Goal: Information Seeking & Learning: Learn about a topic

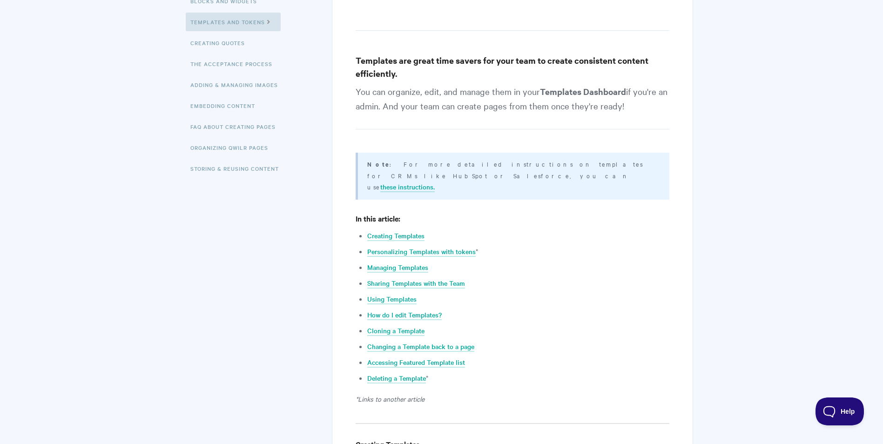
scroll to position [47, 0]
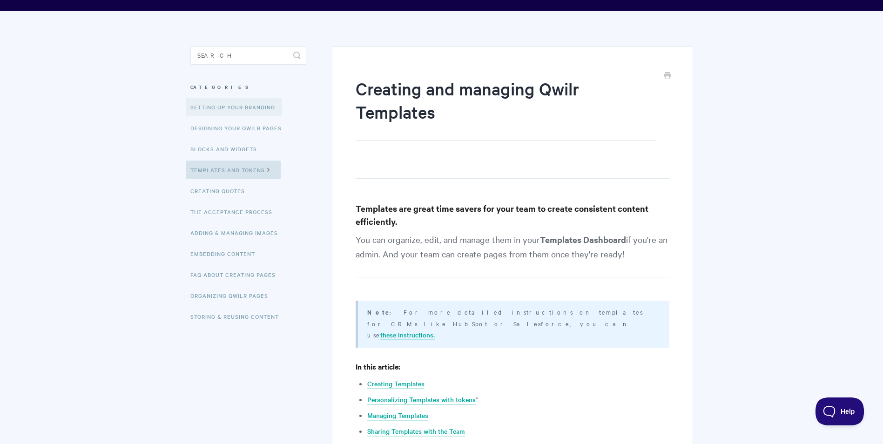
click at [216, 104] on link "Setting up your Branding" at bounding box center [234, 107] width 96 height 19
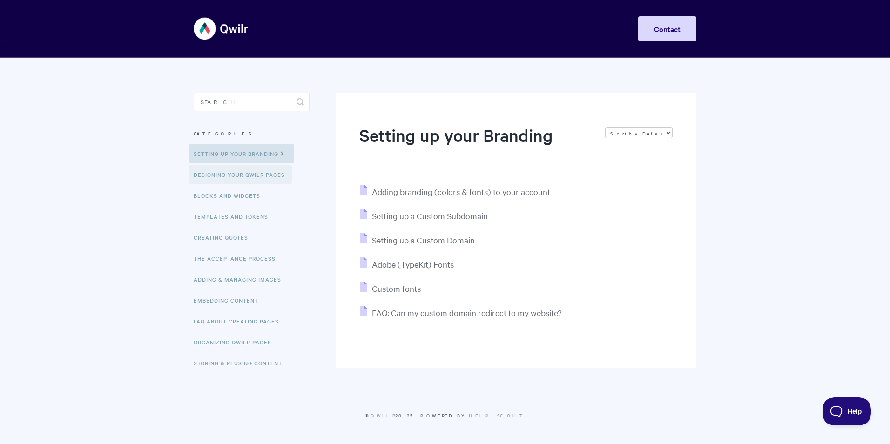
click at [226, 176] on link "Designing Your Qwilr Pages" at bounding box center [240, 174] width 103 height 19
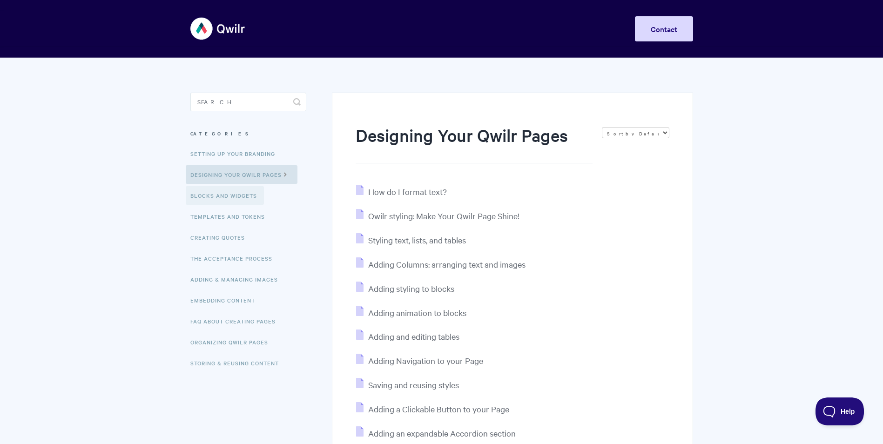
click at [243, 193] on link "Blocks and Widgets" at bounding box center [225, 195] width 78 height 19
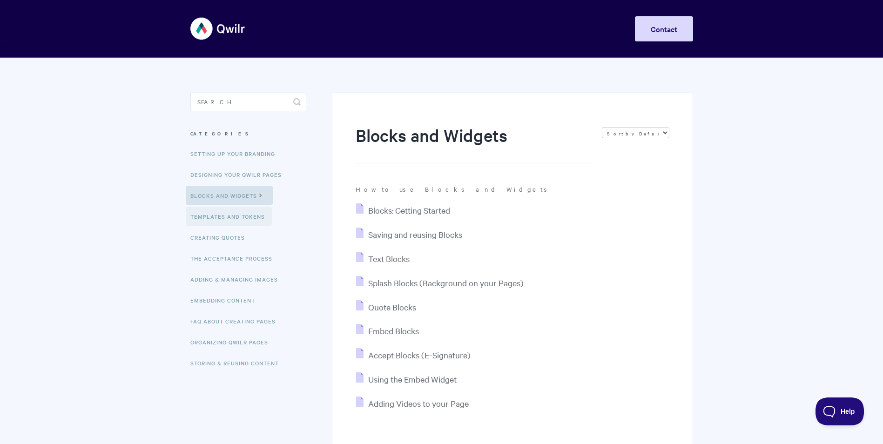
click at [244, 218] on link "Templates and Tokens" at bounding box center [229, 216] width 86 height 19
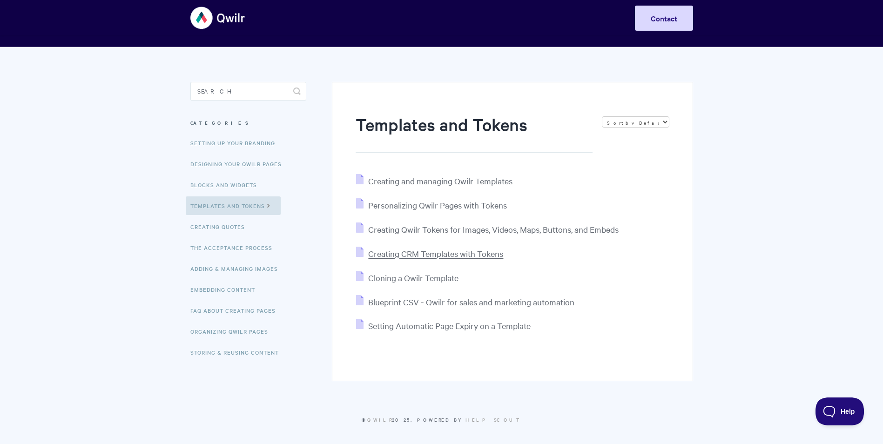
scroll to position [14, 0]
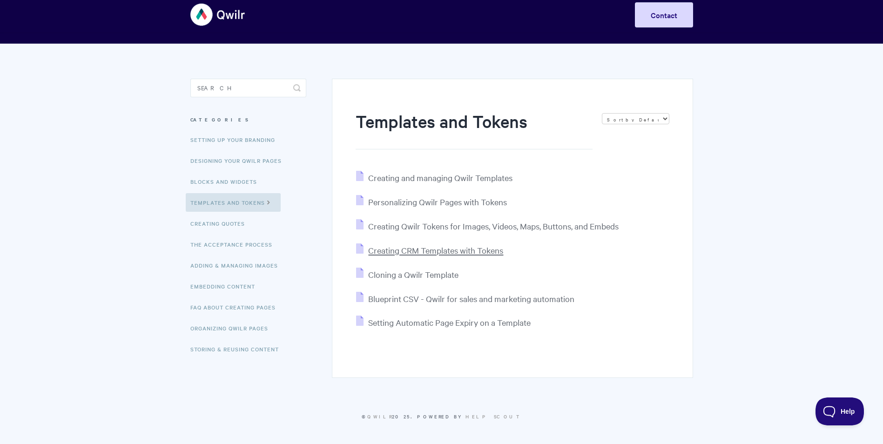
click at [413, 252] on span "Creating CRM Templates with Tokens" at bounding box center [435, 250] width 135 height 11
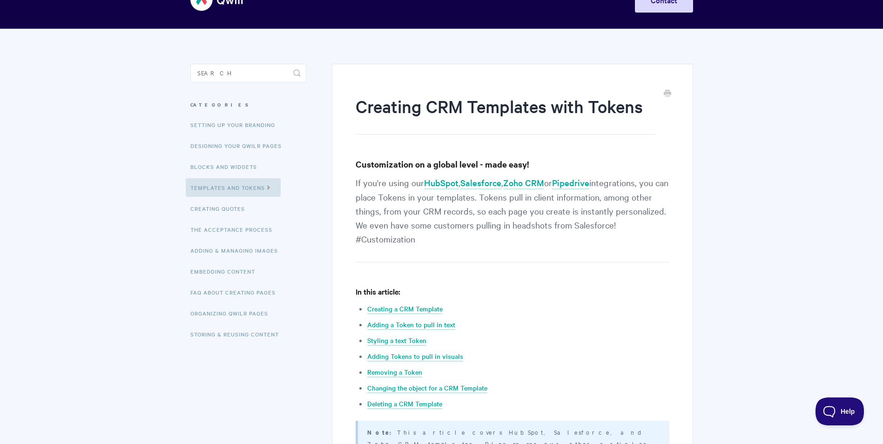
scroll to position [93, 0]
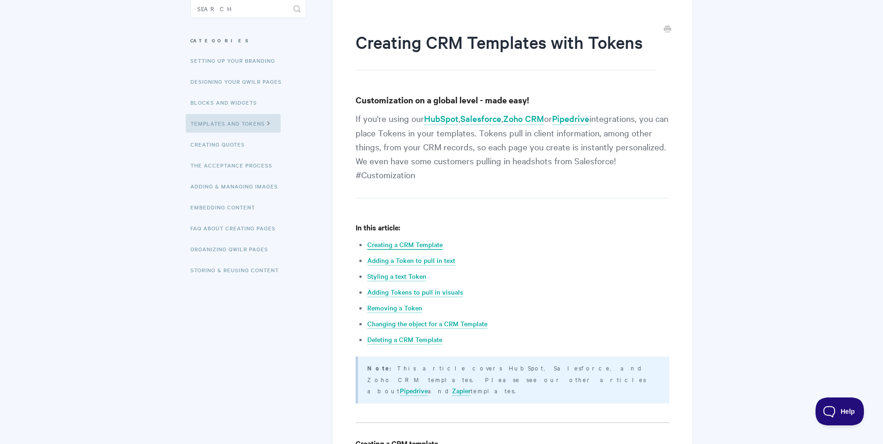
click at [421, 244] on link "Creating a CRM Template" at bounding box center [404, 245] width 75 height 10
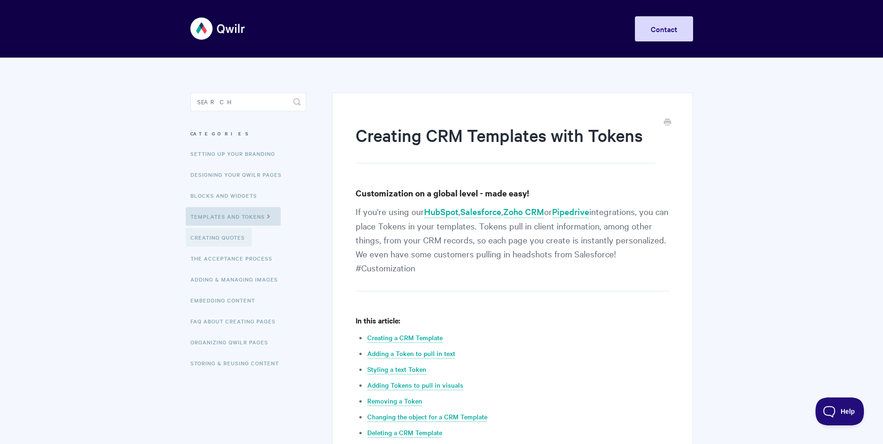
click at [208, 239] on link "Creating Quotes" at bounding box center [219, 237] width 66 height 19
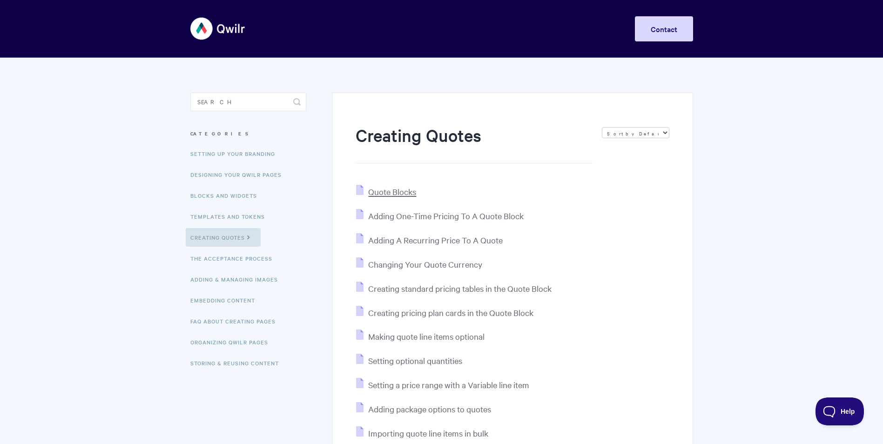
click at [392, 193] on span "Quote Blocks" at bounding box center [392, 191] width 48 height 11
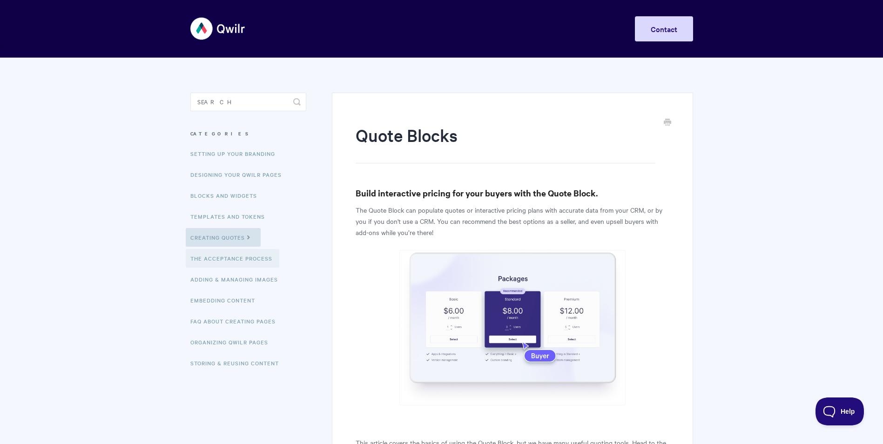
click at [205, 254] on link "The Acceptance Process" at bounding box center [233, 258] width 94 height 19
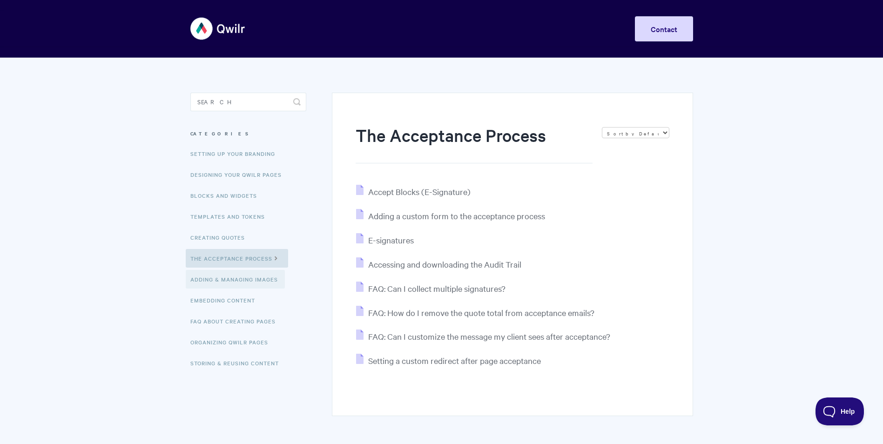
click at [223, 279] on link "Adding & Managing Images" at bounding box center [235, 279] width 99 height 19
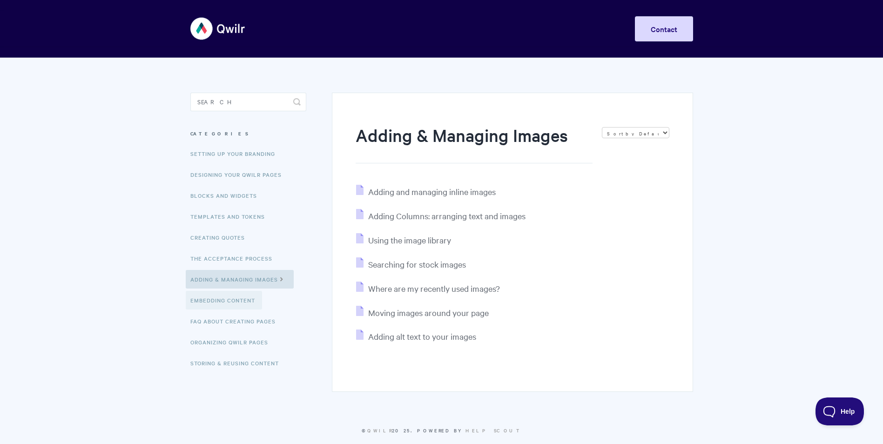
click at [226, 301] on link "Embedding Content" at bounding box center [224, 300] width 76 height 19
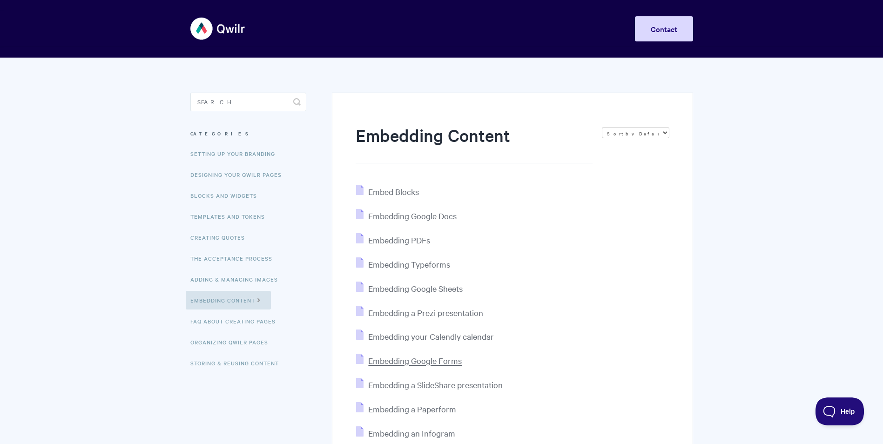
click at [413, 361] on span "Embedding Google Forms" at bounding box center [415, 360] width 94 height 11
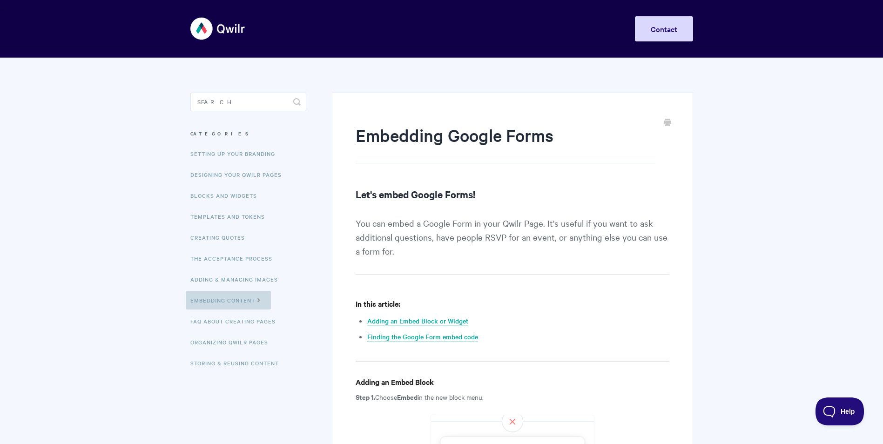
click at [220, 294] on link "Embedding Content" at bounding box center [228, 300] width 85 height 19
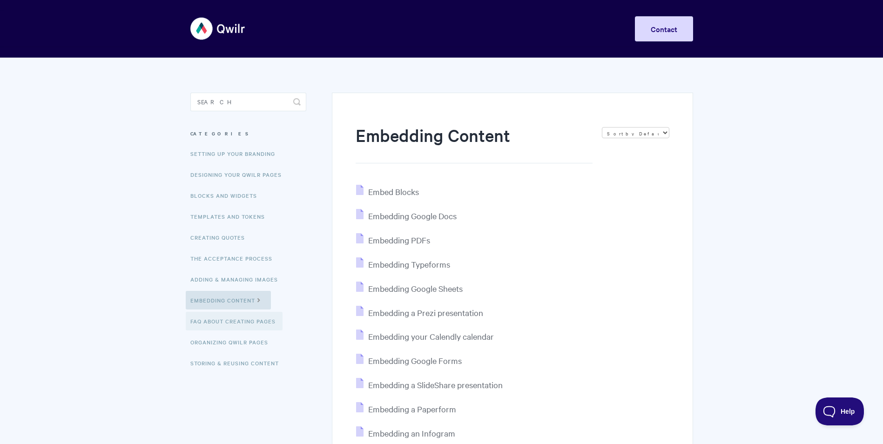
click at [232, 319] on link "FAQ About Creating Pages" at bounding box center [234, 321] width 97 height 19
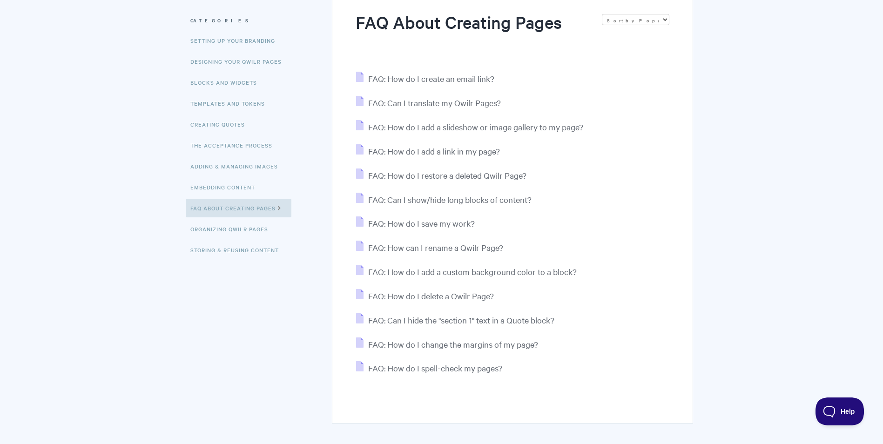
scroll to position [140, 0]
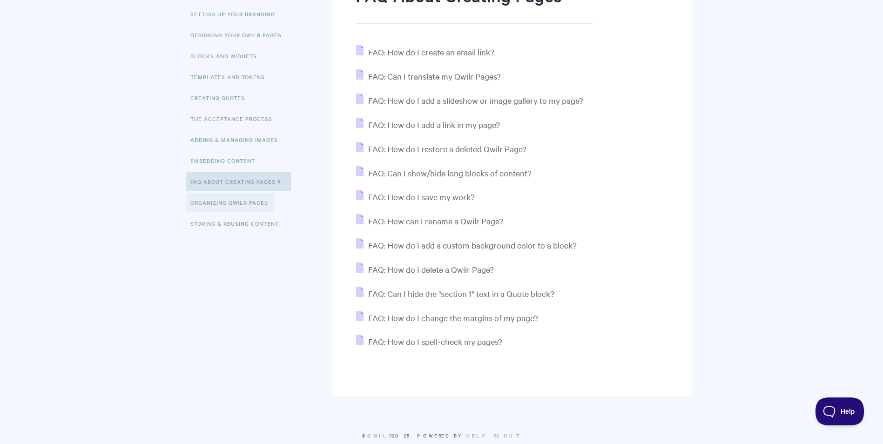
click at [250, 203] on link "Organizing Qwilr Pages" at bounding box center [230, 202] width 89 height 19
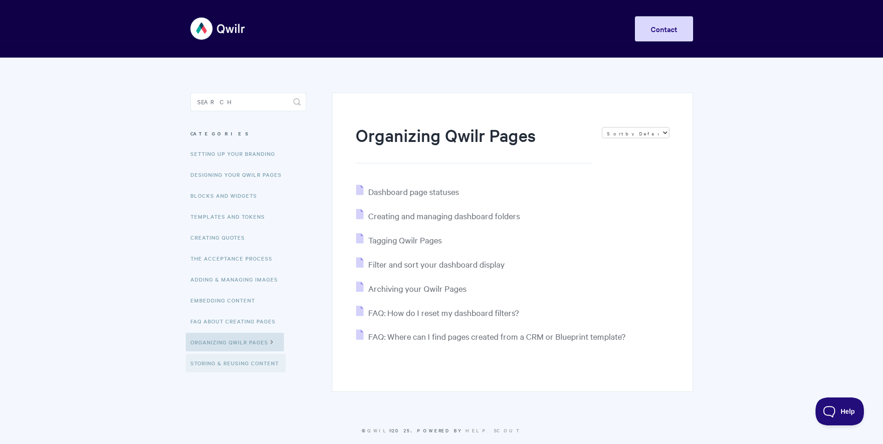
click at [231, 365] on link "Storing & Reusing Content" at bounding box center [236, 363] width 100 height 19
